Goal: Task Accomplishment & Management: Use online tool/utility

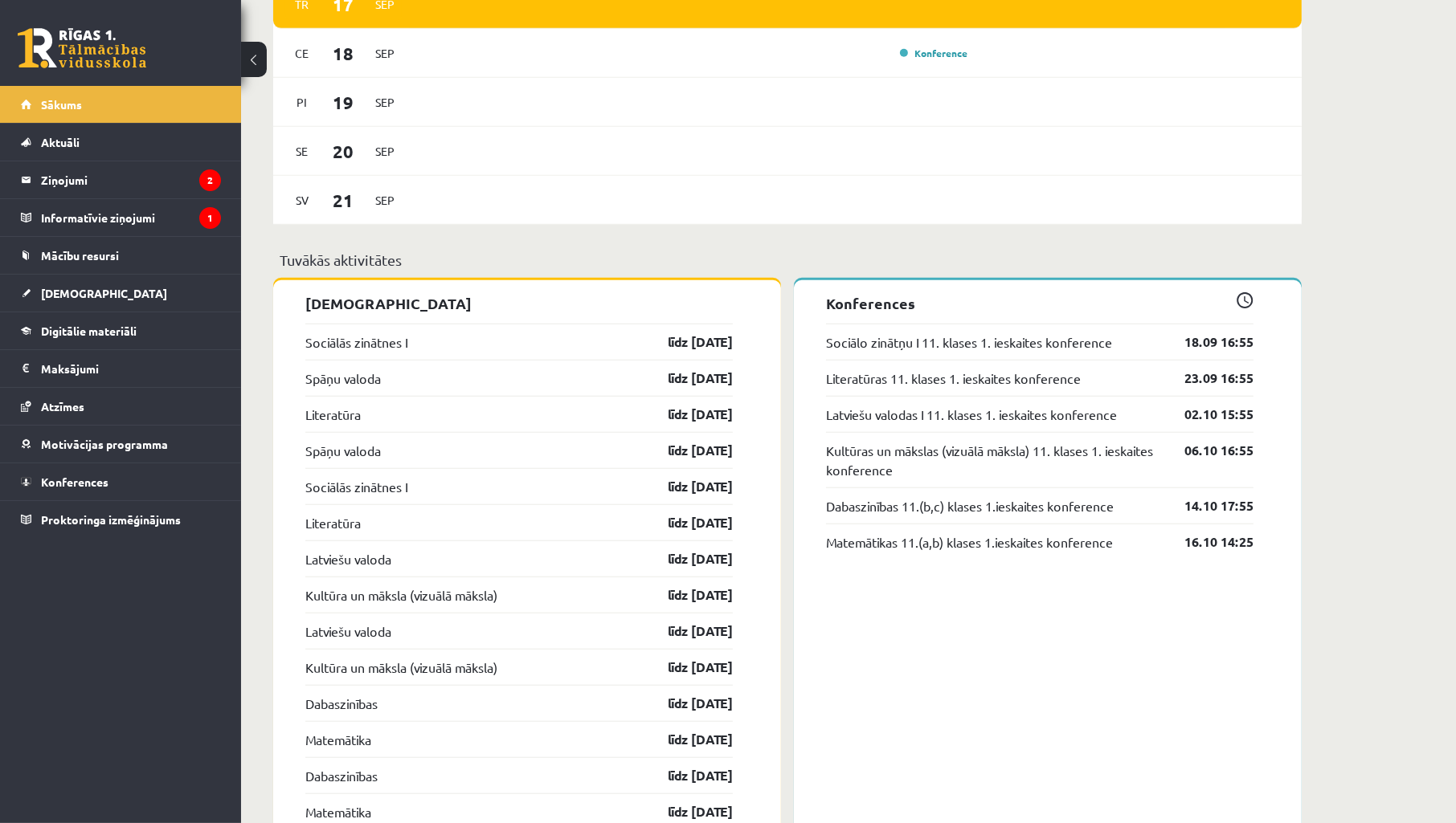
scroll to position [1309, 0]
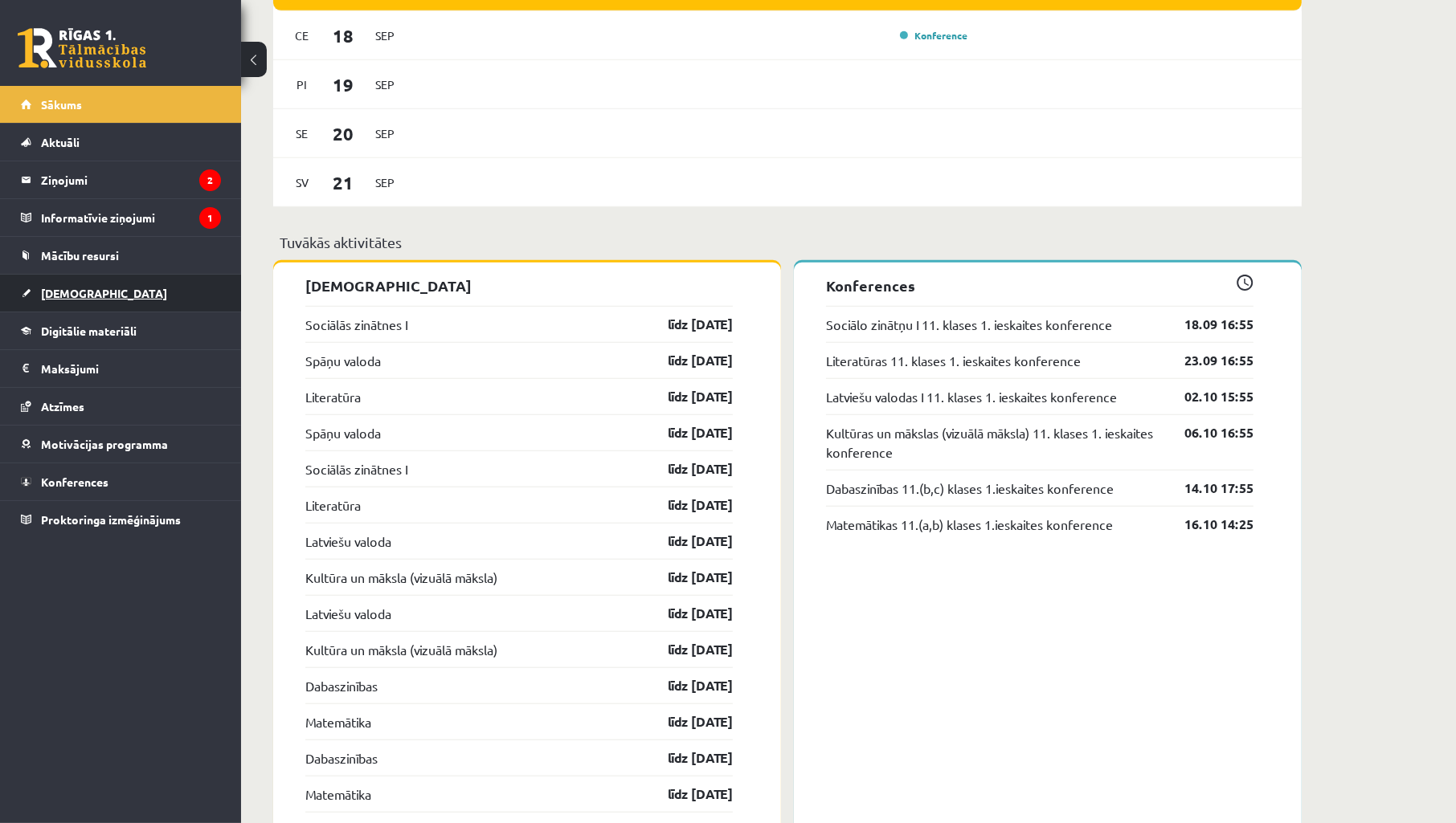
click at [94, 288] on link "[DEMOGRAPHIC_DATA]" at bounding box center [121, 293] width 201 height 37
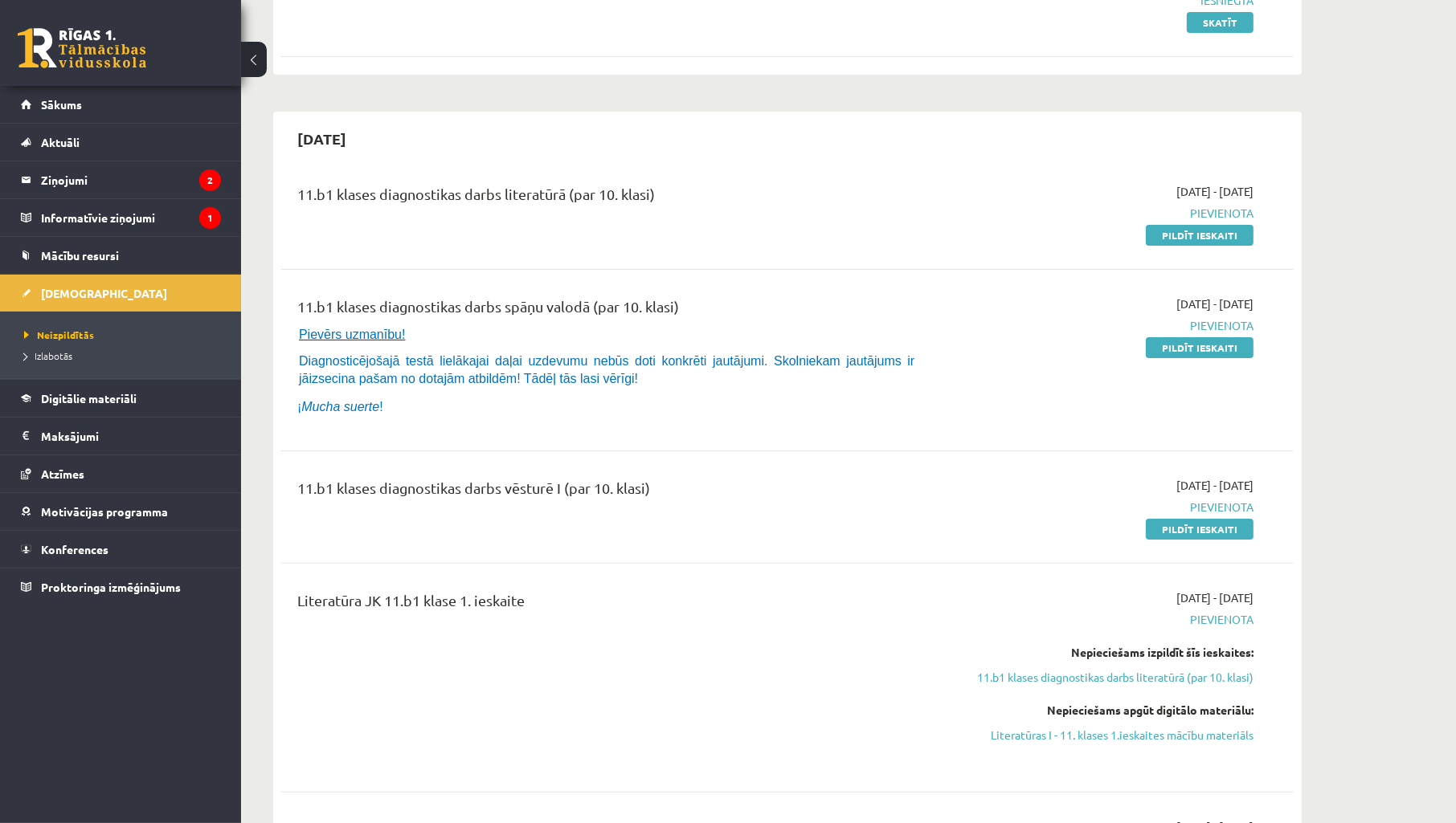
scroll to position [356, 0]
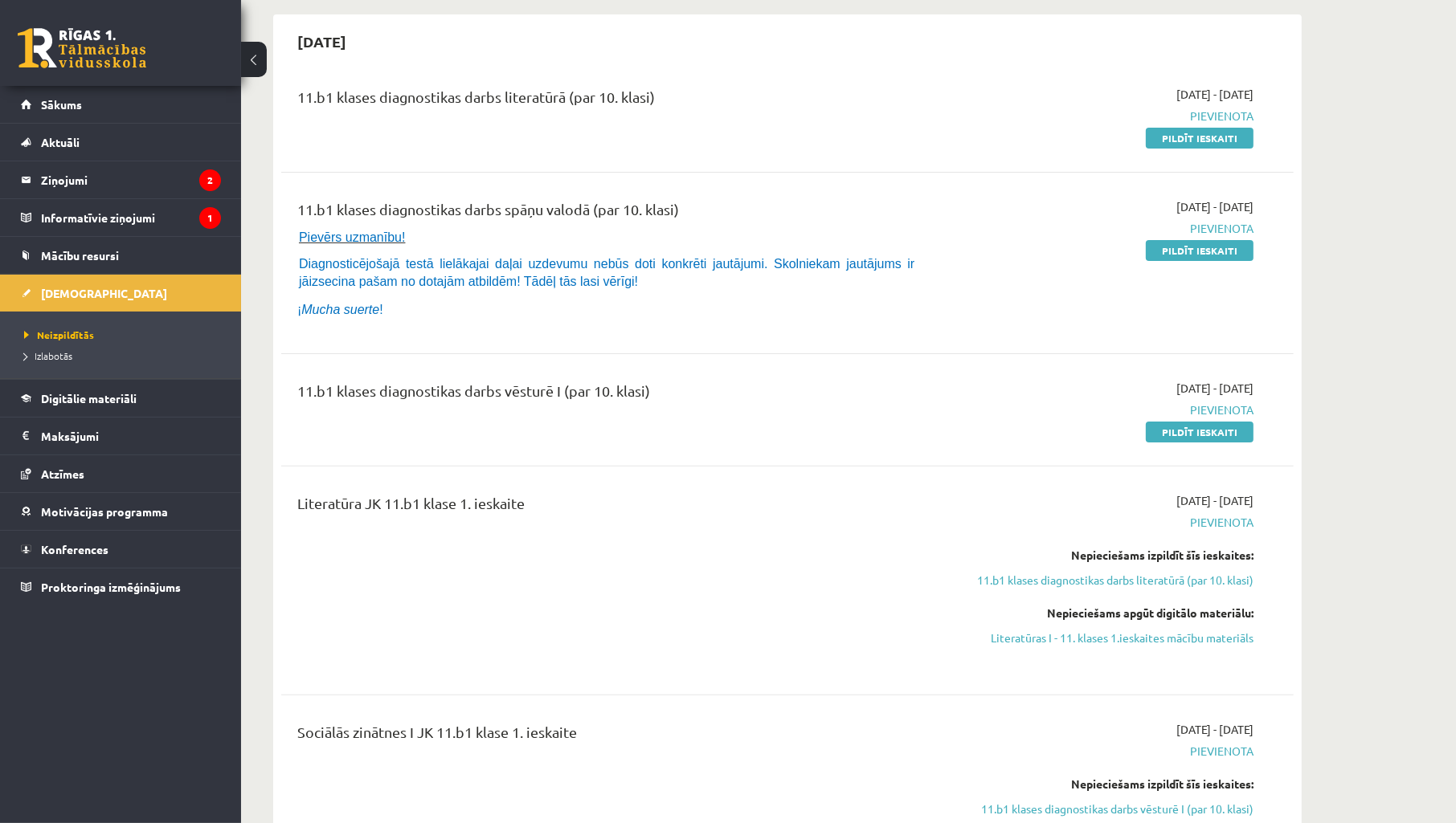
click at [797, 203] on div "11.b1 klases diagnostikas darbs spāņu valodā (par 10. klasi)" at bounding box center [612, 213] width 630 height 30
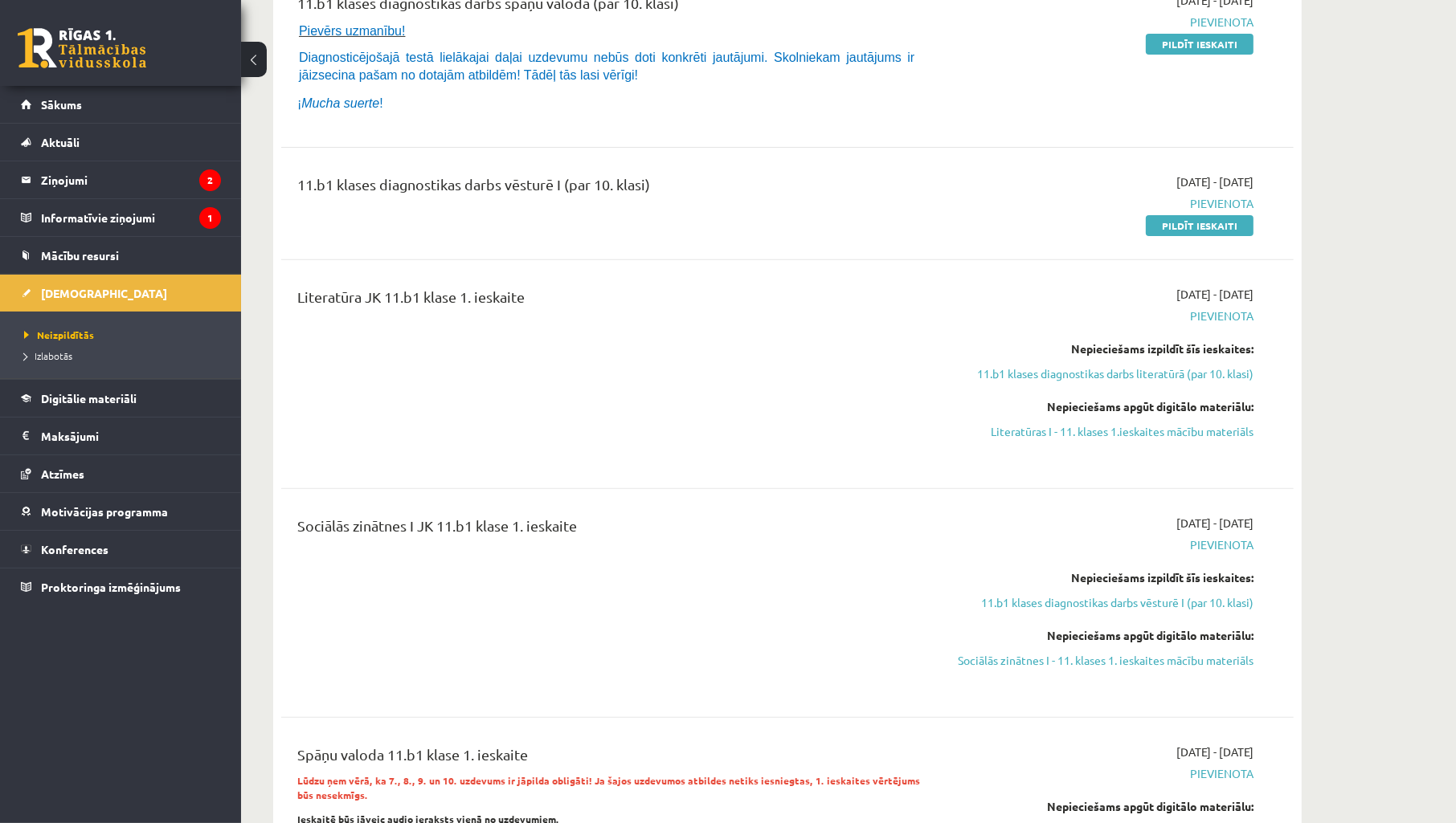
scroll to position [714, 0]
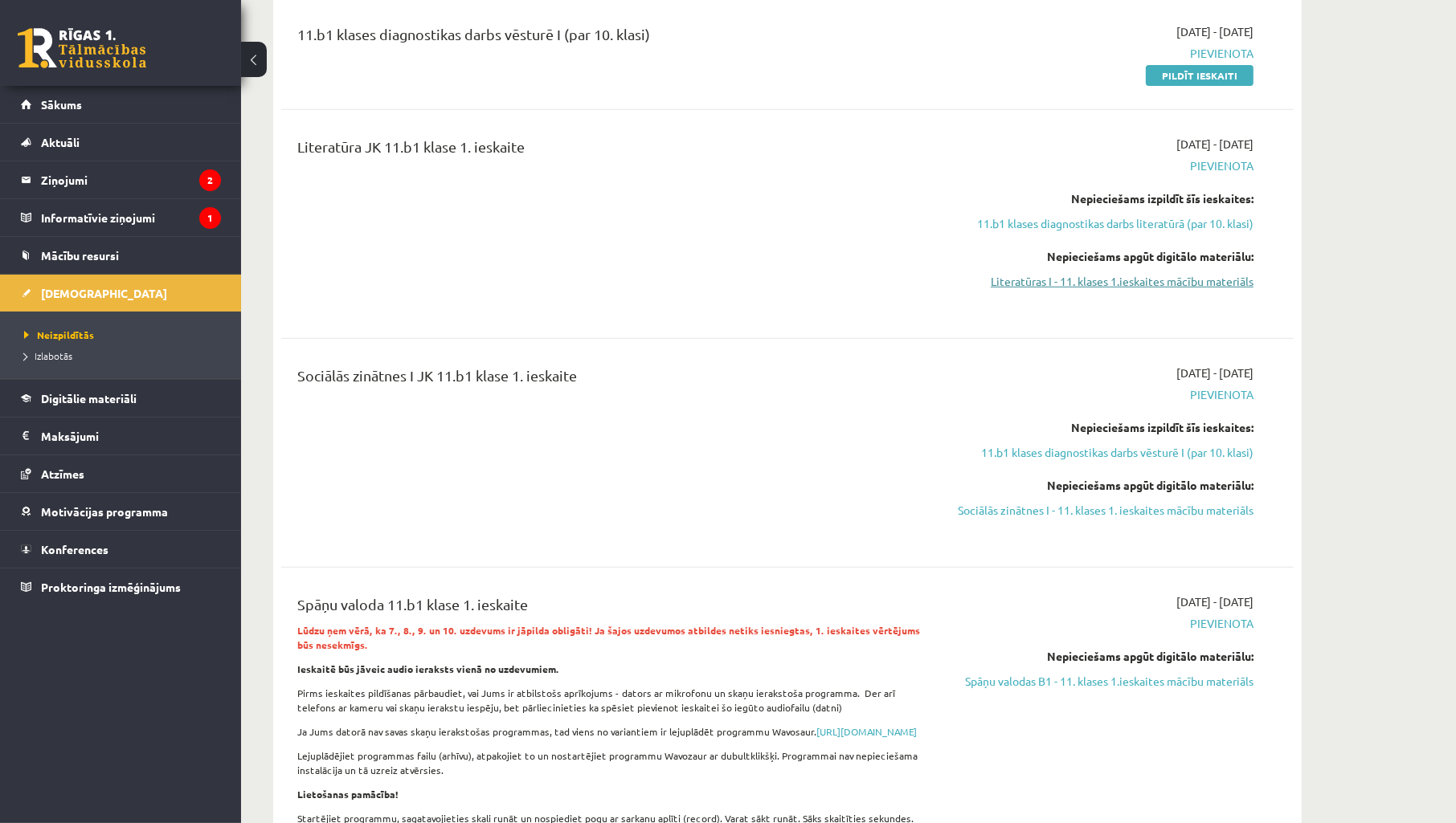
click at [1093, 281] on link "Literatūras I - 11. klases 1.ieskaites mācību materiāls" at bounding box center [1102, 281] width 303 height 16
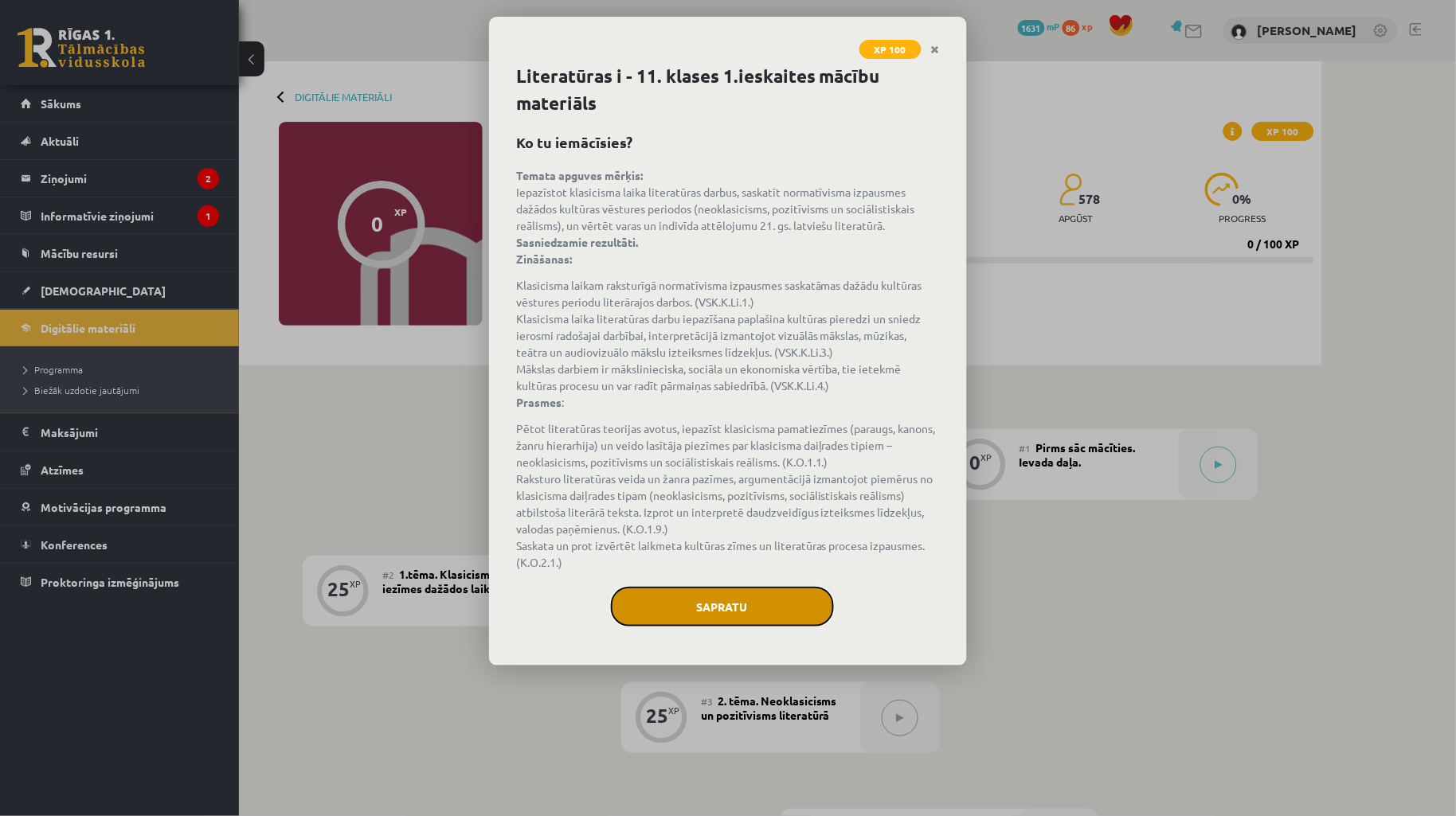
click at [730, 618] on button "Sapratu" at bounding box center [722, 606] width 223 height 39
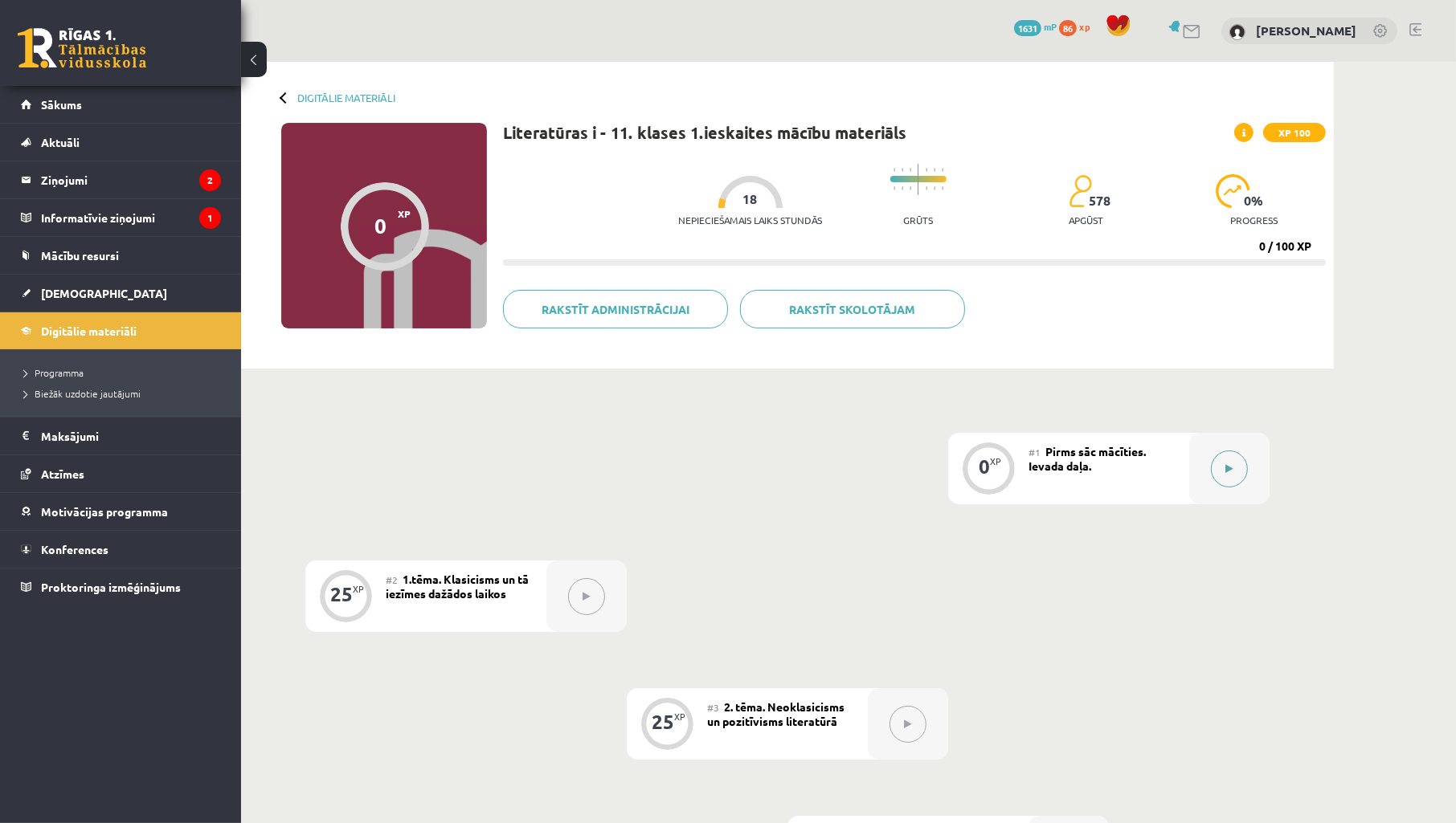
click at [1224, 466] on button at bounding box center [1229, 469] width 37 height 37
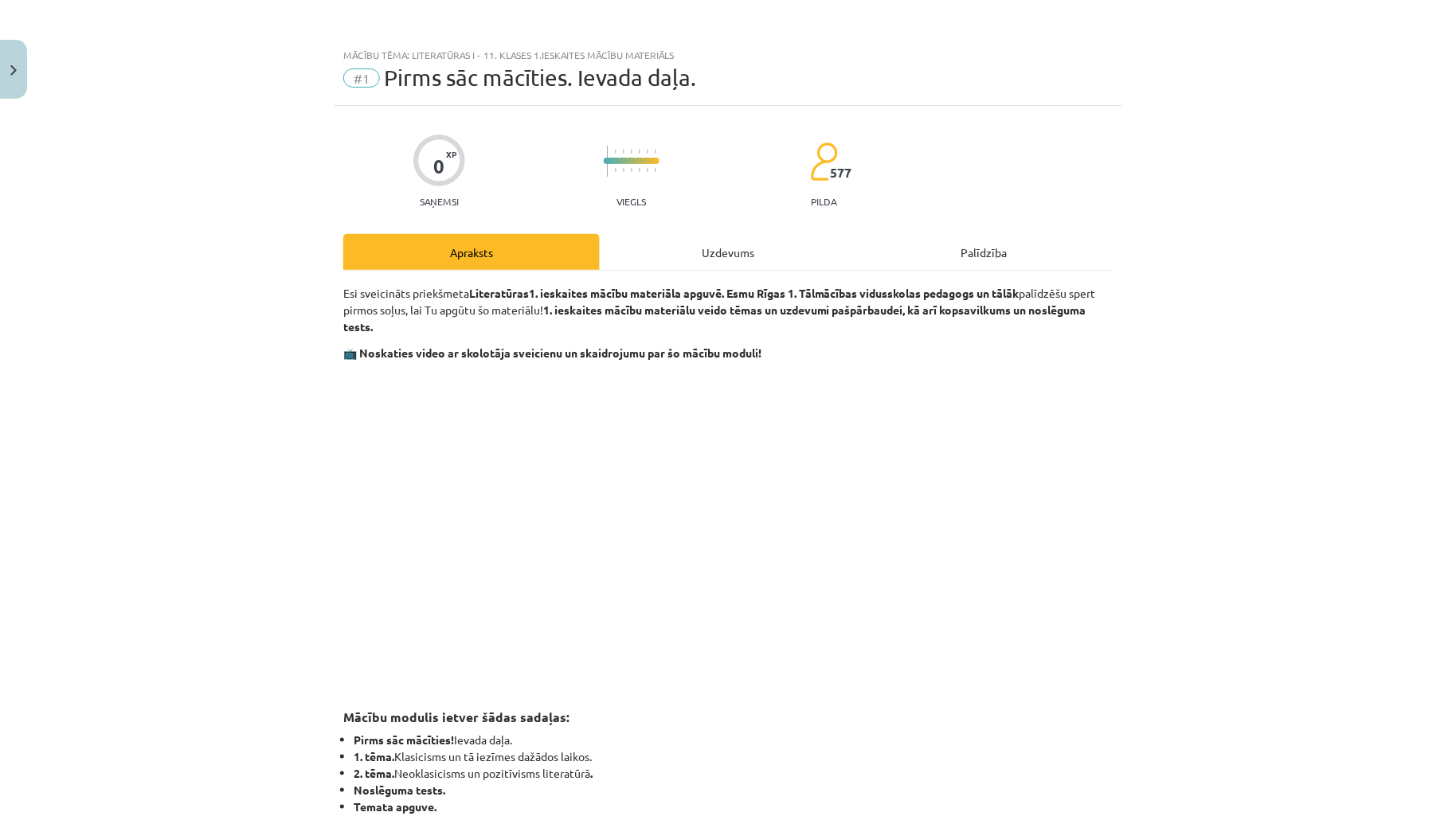
click at [687, 234] on div "Uzdevums" at bounding box center [728, 252] width 256 height 36
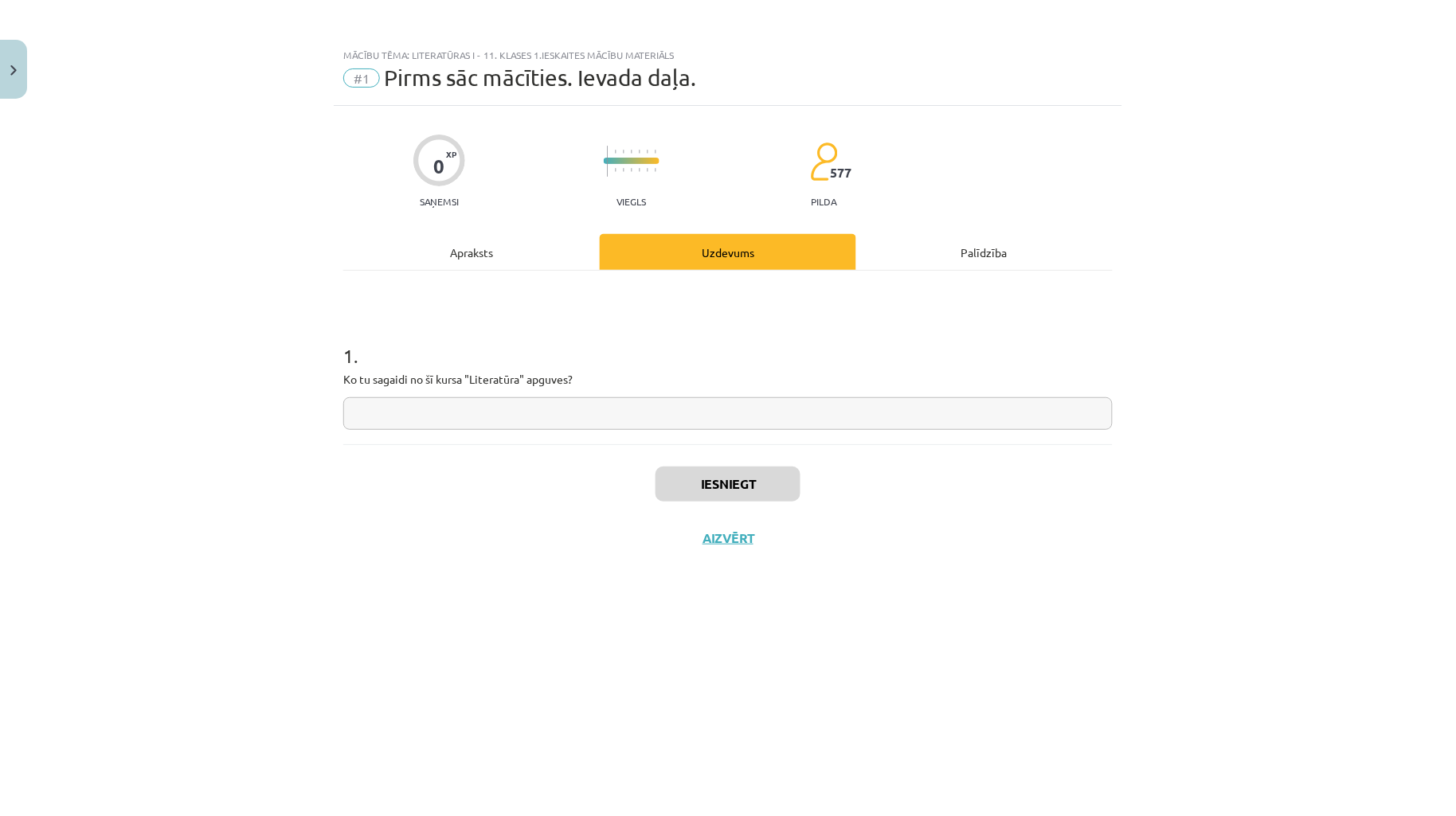
click at [706, 427] on input "text" at bounding box center [728, 414] width 769 height 33
type input "*"
click at [704, 493] on button "Iesniegt" at bounding box center [728, 484] width 145 height 36
click at [676, 558] on button "Nākamā nodarbība" at bounding box center [728, 549] width 156 height 36
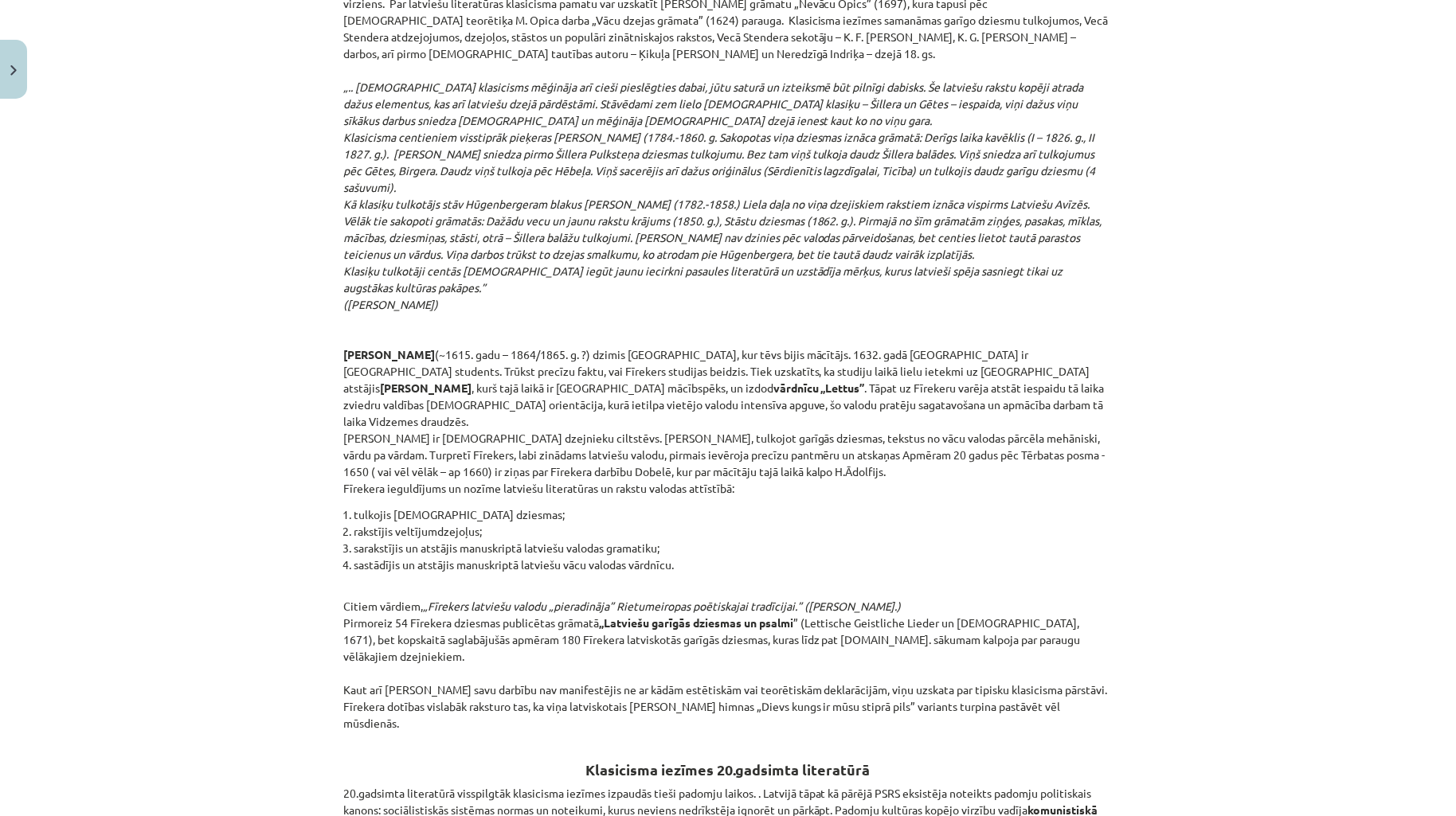
scroll to position [3418, 0]
